Goal: Check status: Check status

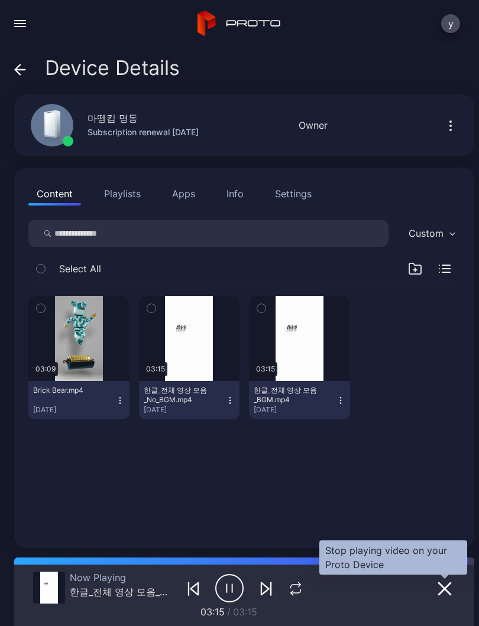
click at [446, 590] on icon "button" at bounding box center [444, 589] width 12 height 12
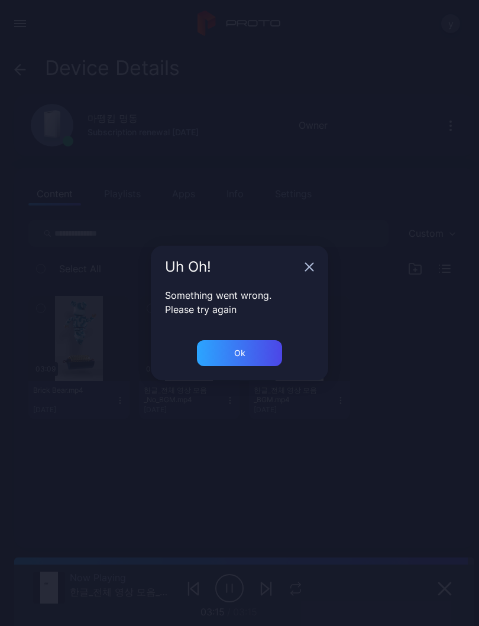
click at [310, 268] on icon "button" at bounding box center [309, 268] width 8 height 8
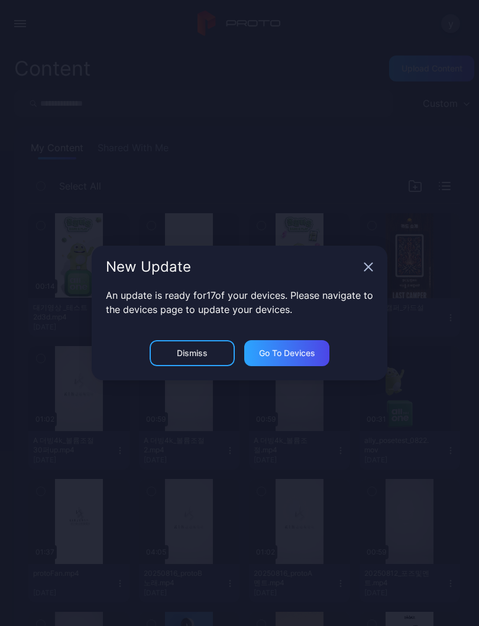
click at [363, 271] on icon "button" at bounding box center [367, 266] width 9 height 9
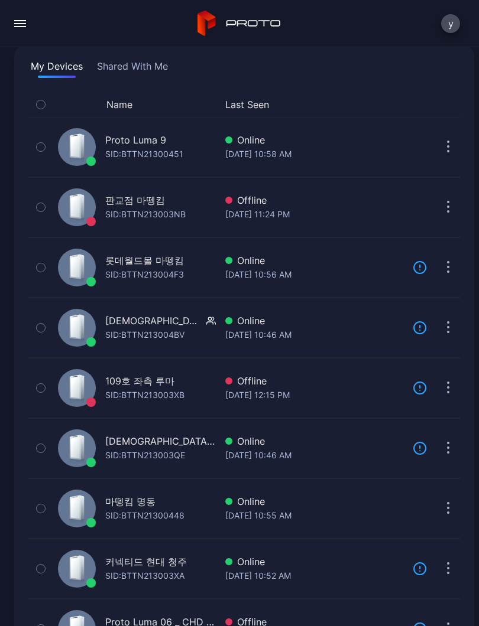
scroll to position [86, 0]
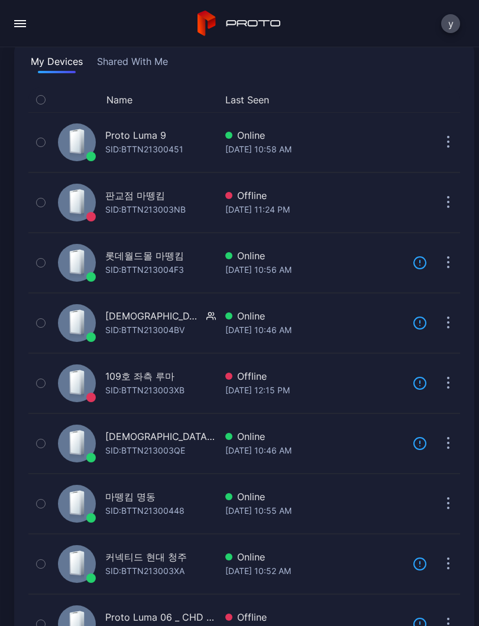
click at [282, 496] on div "Online" at bounding box center [314, 497] width 178 height 14
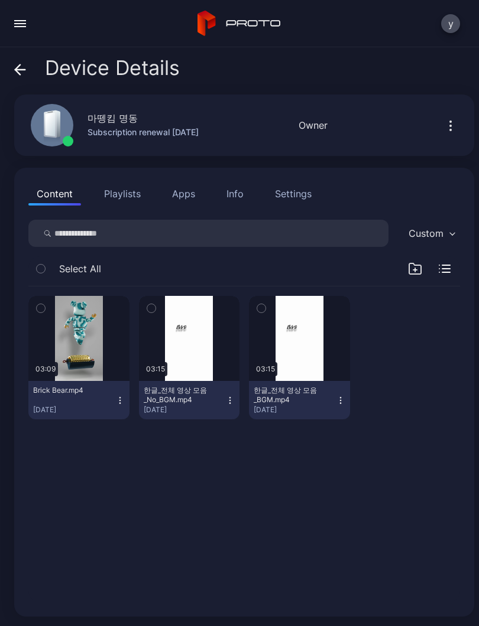
click at [0, 0] on div "button" at bounding box center [0, 0] width 0 height 0
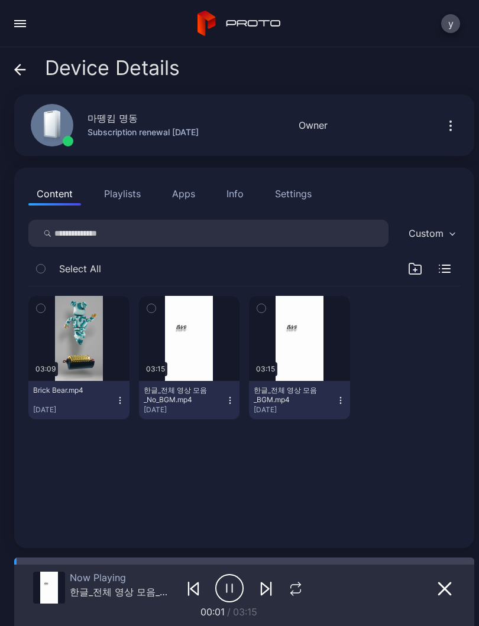
click at [300, 589] on icon "button" at bounding box center [295, 589] width 15 height 14
click at [300, 588] on icon "button" at bounding box center [294, 589] width 19 height 14
